Goal: Information Seeking & Learning: Learn about a topic

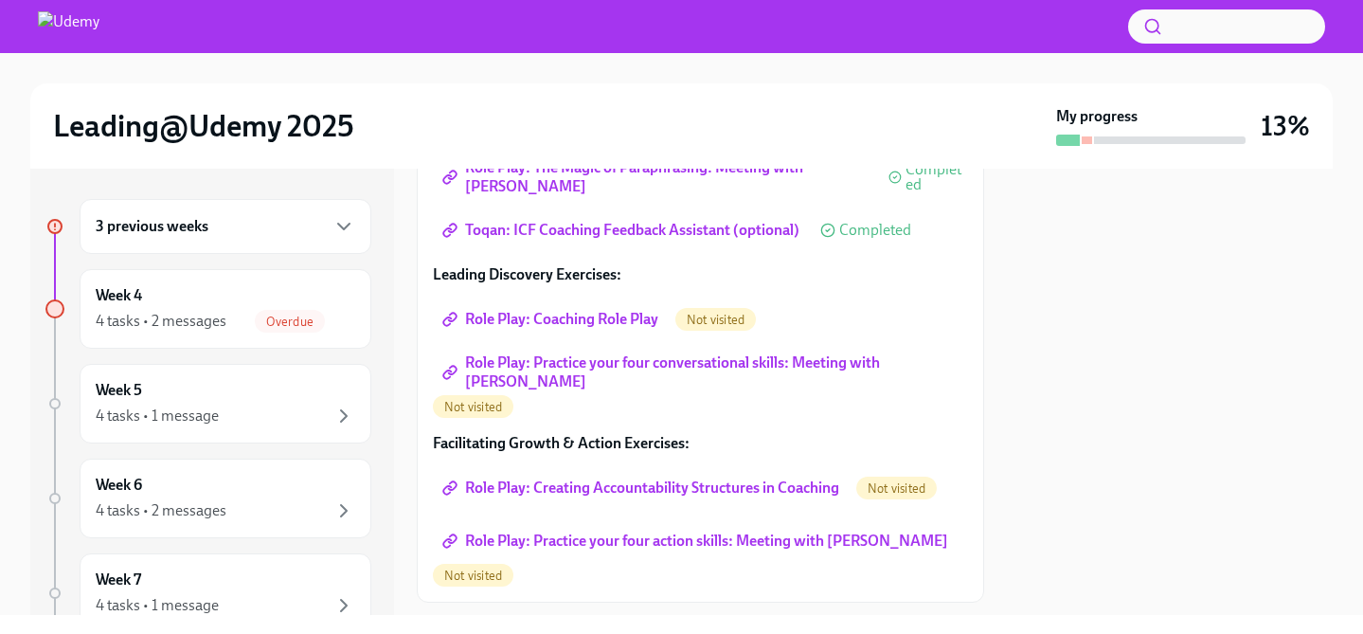
scroll to position [538, 0]
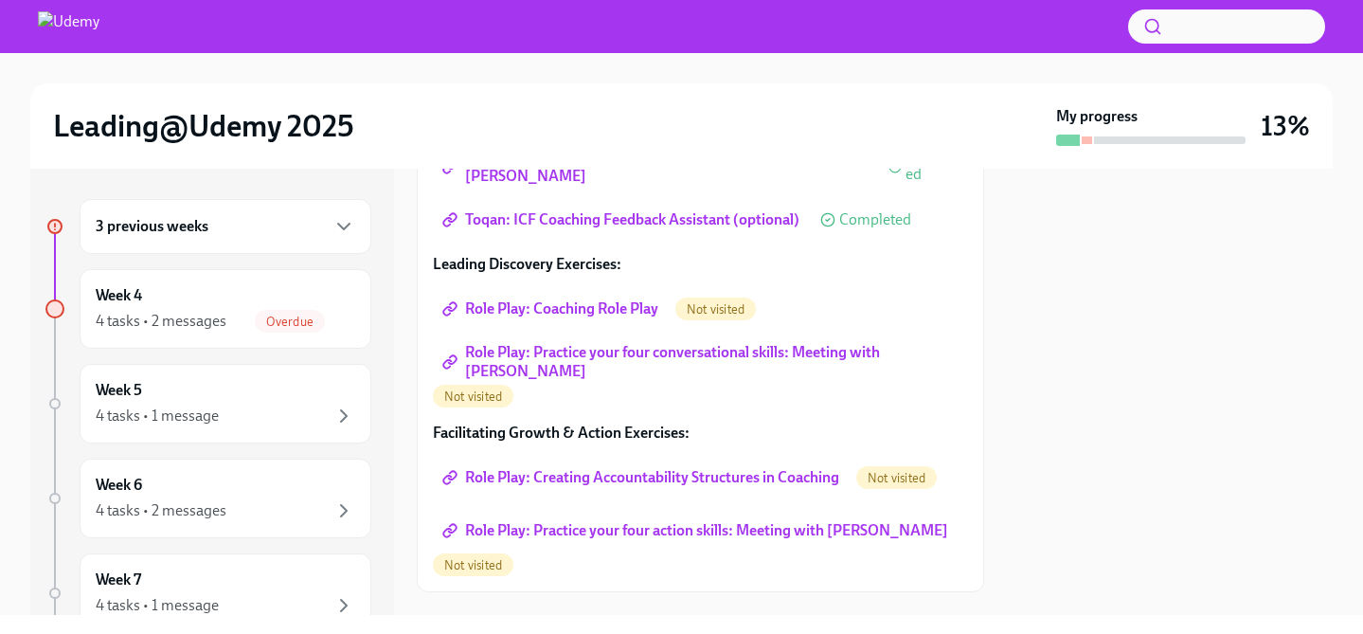
click at [551, 304] on span "Role Play: Coaching Role Play" at bounding box center [552, 308] width 212 height 19
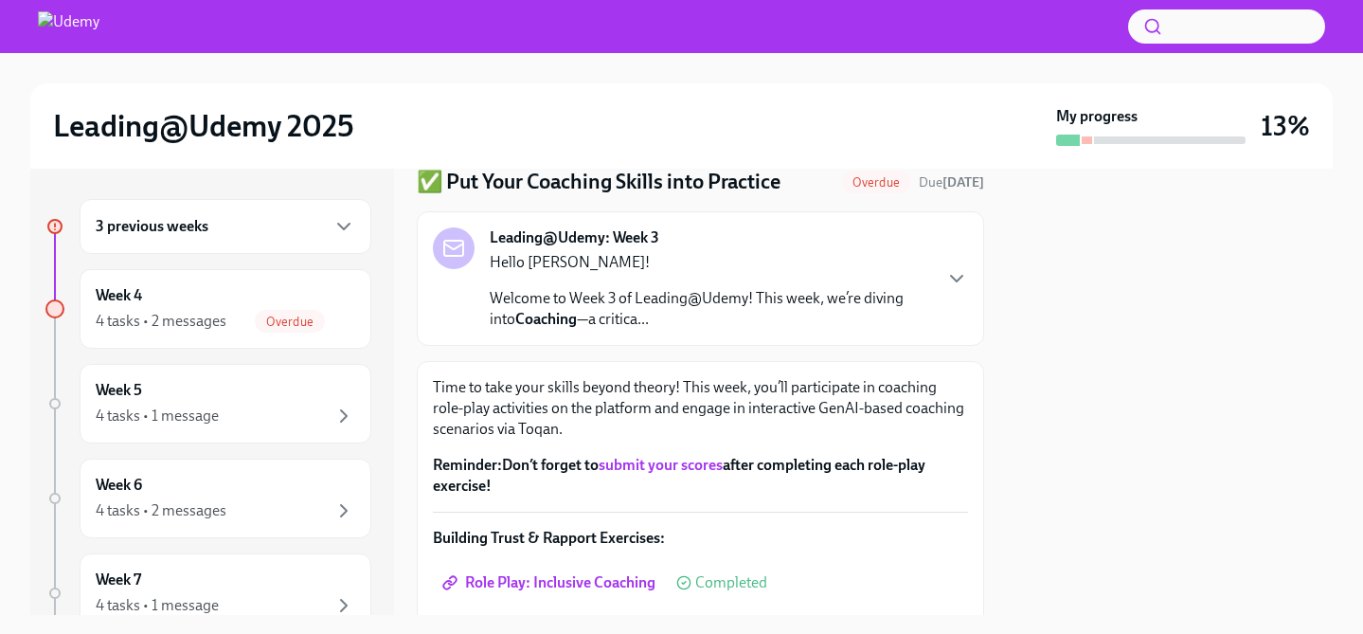
scroll to position [0, 0]
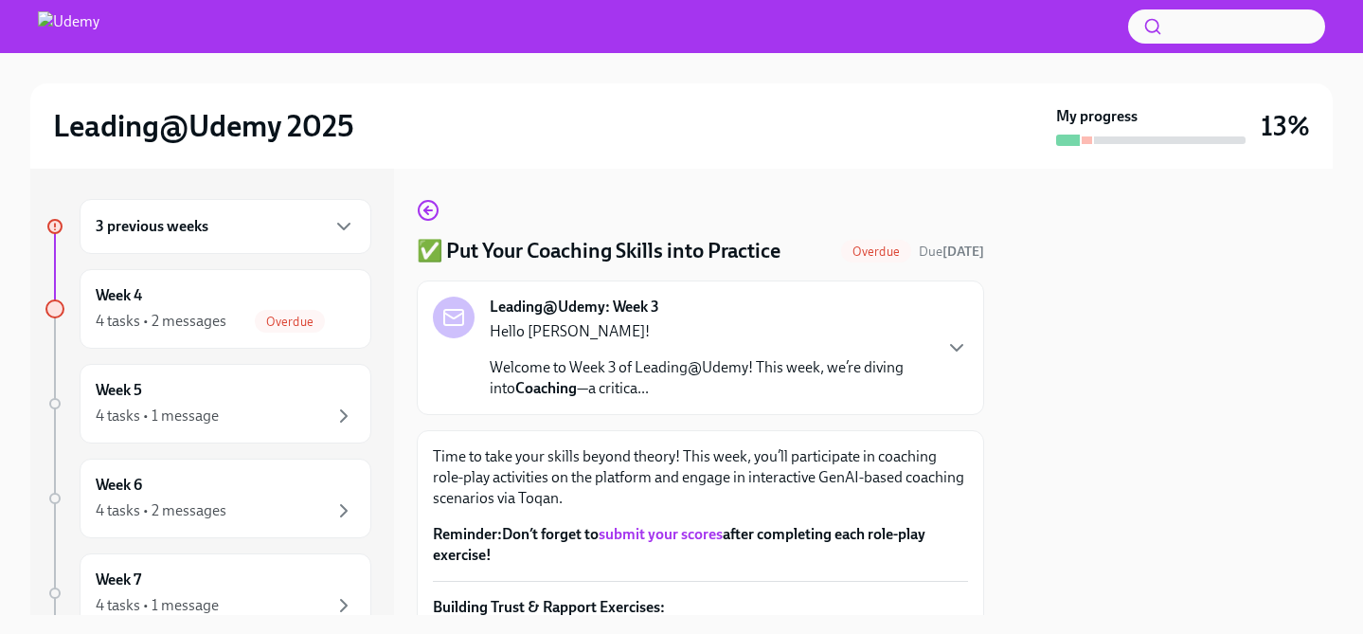
click at [766, 373] on p "Welcome to Week 3 of Leading@Udemy! This week, we’re diving into Coaching —a cr…" at bounding box center [710, 378] width 440 height 42
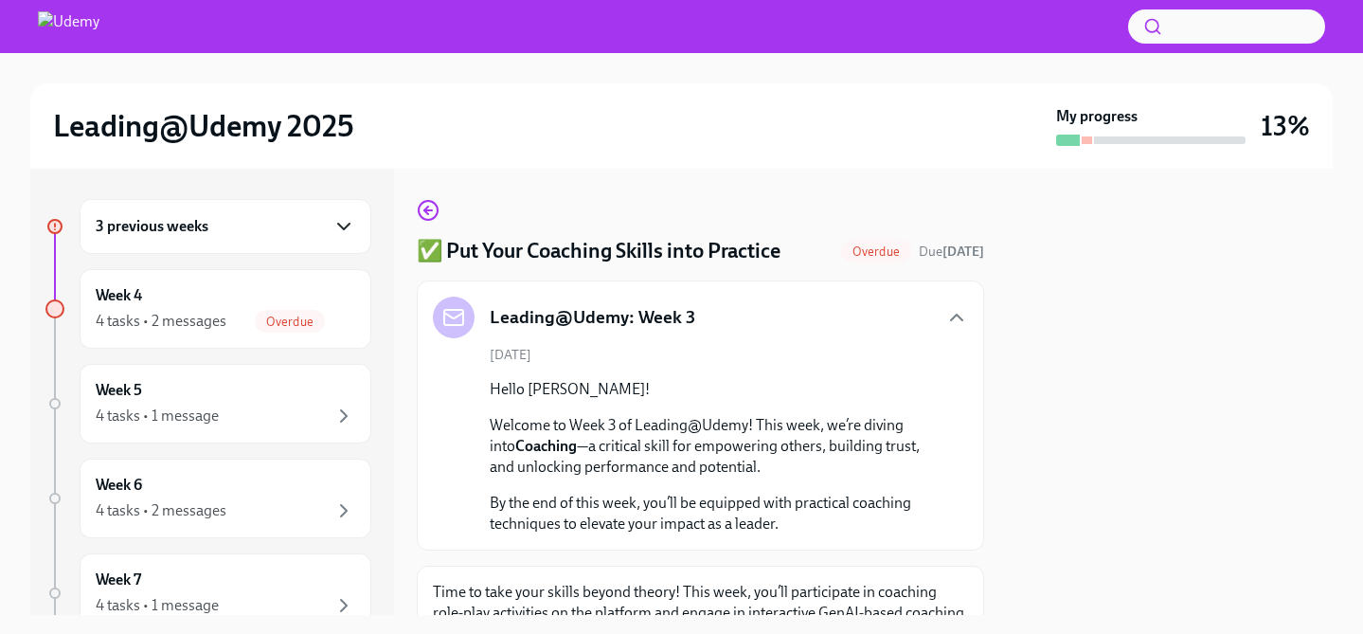
click at [350, 226] on icon "button" at bounding box center [344, 226] width 23 height 23
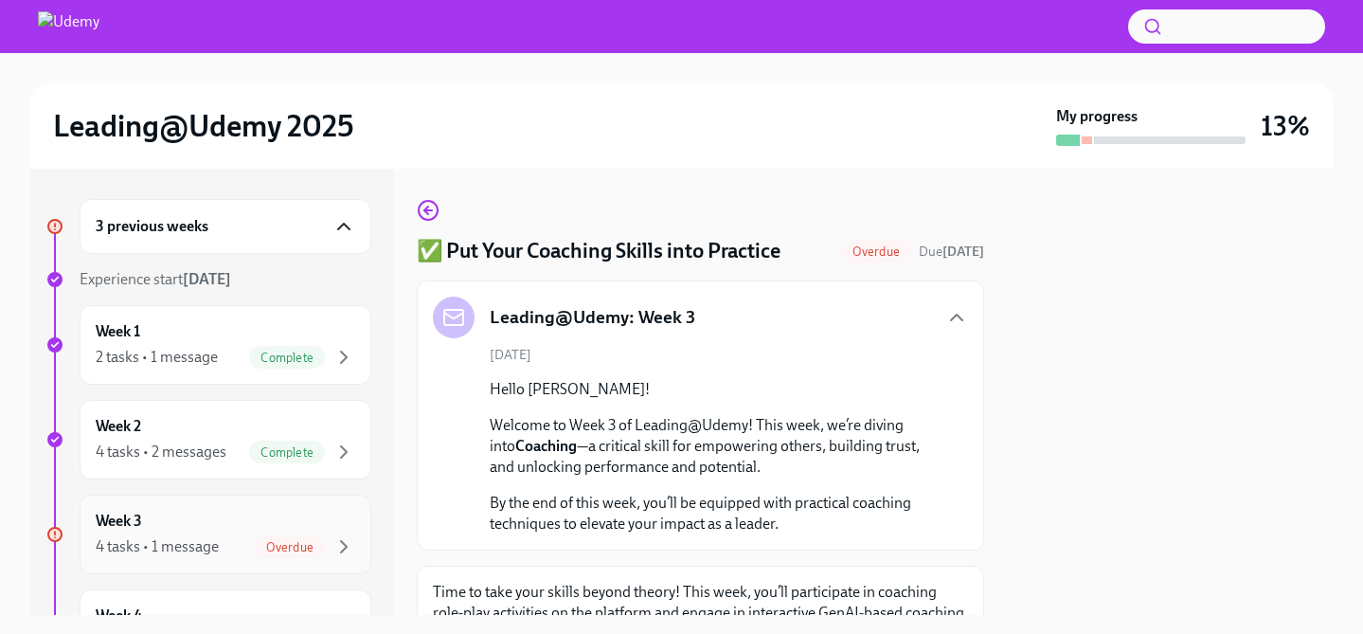
click at [180, 507] on div "Week 3 4 tasks • 1 message Overdue" at bounding box center [226, 534] width 292 height 80
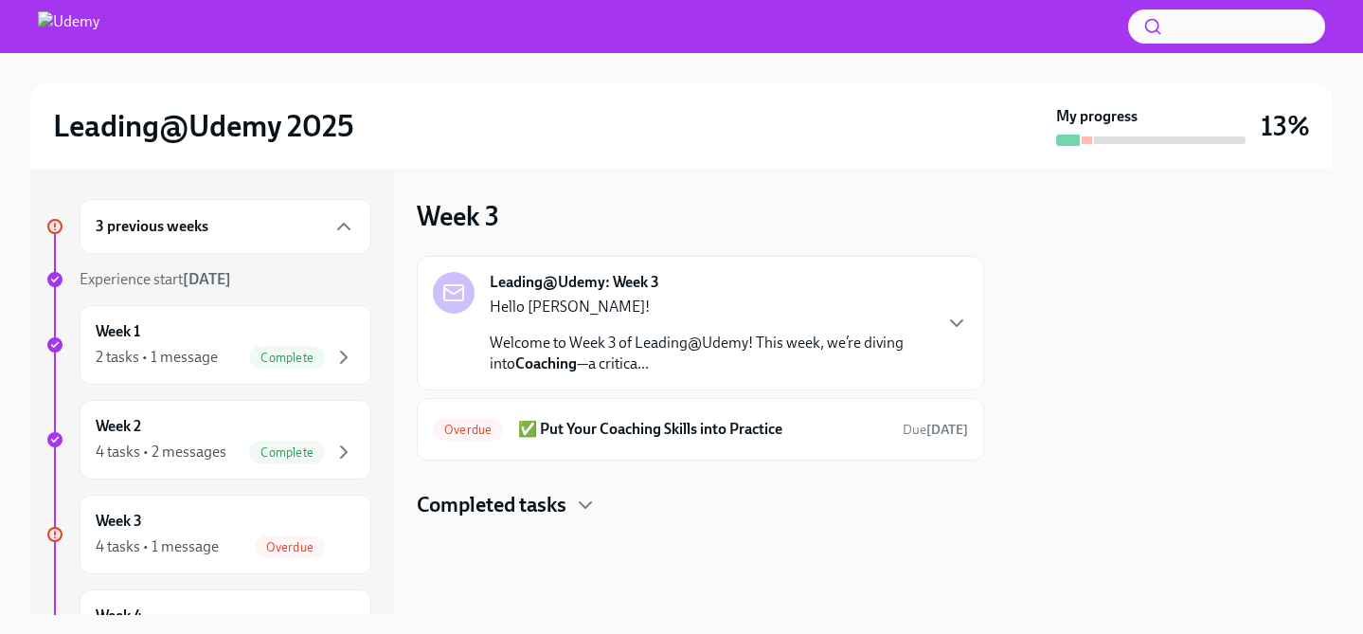
click at [968, 334] on div "Leading@Udemy: Week 3 Hello [PERSON_NAME]! Welcome to Week 3 of Leading@Udemy! …" at bounding box center [700, 323] width 567 height 135
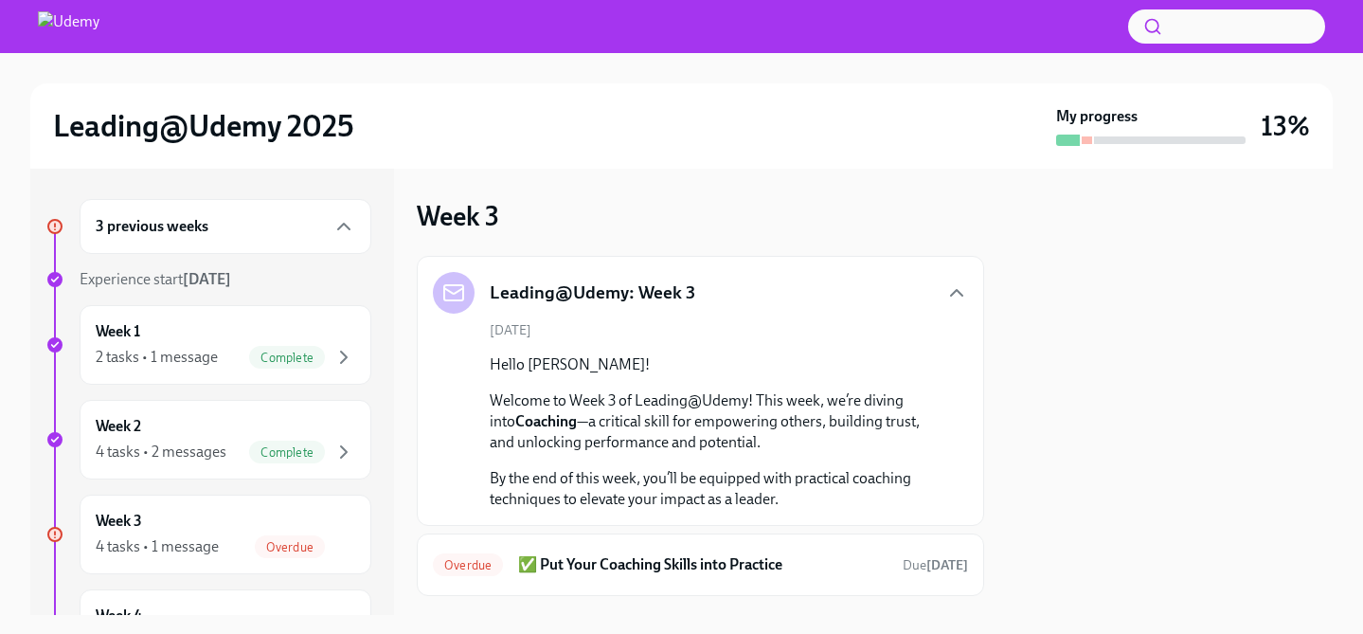
scroll to position [100, 0]
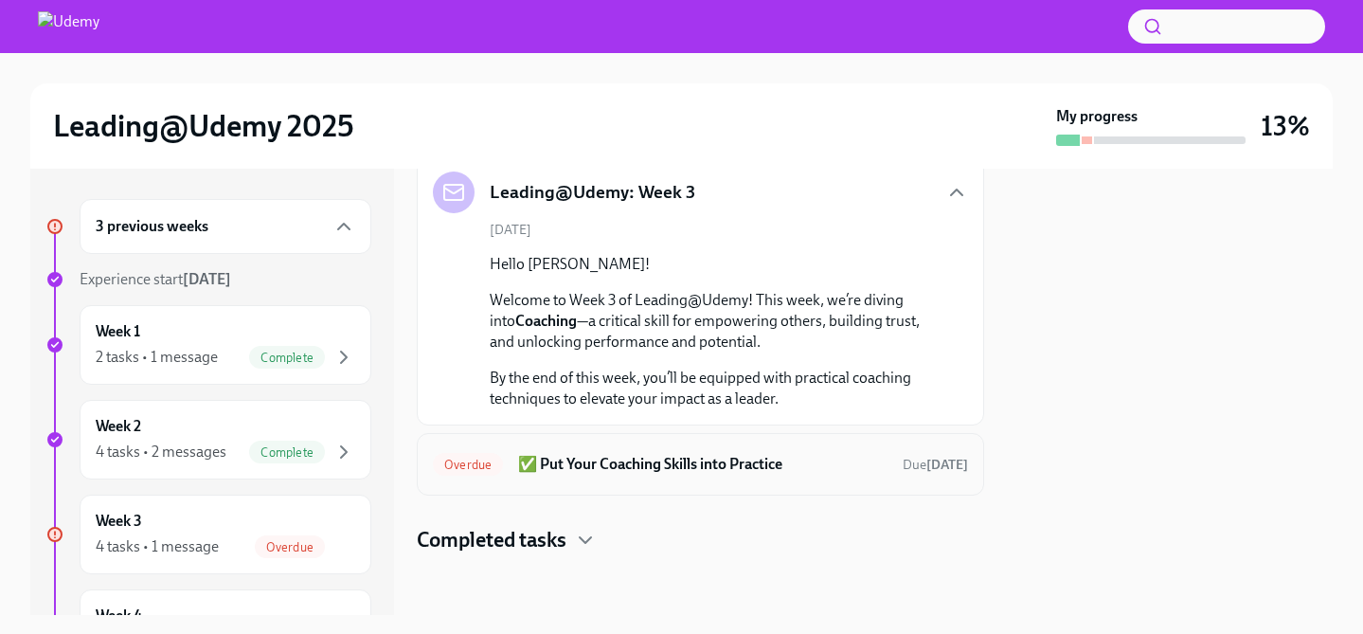
click at [732, 472] on h6 "✅ Put Your Coaching Skills into Practice" at bounding box center [702, 464] width 369 height 21
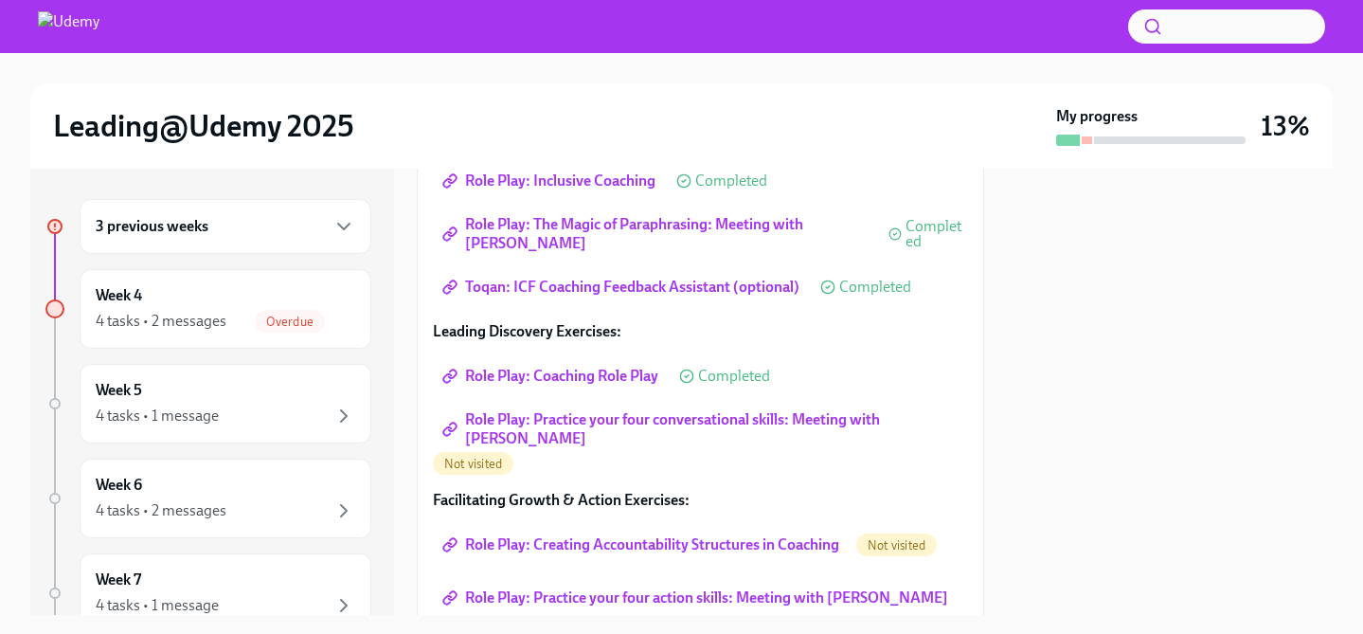
scroll to position [486, 0]
